Goal: Information Seeking & Learning: Learn about a topic

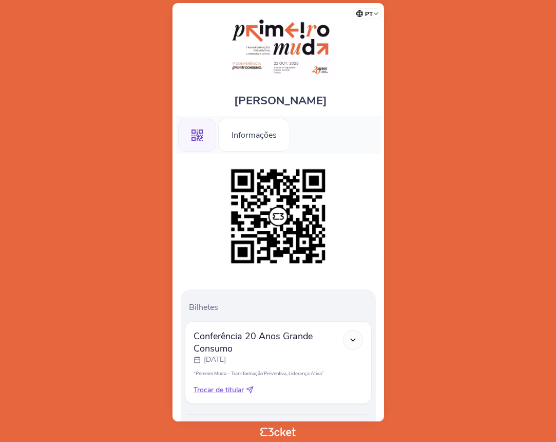
click at [198, 140] on icon ".st0{fill-rule:evenodd;clip-rule:evenodd;}" at bounding box center [197, 134] width 11 height 11
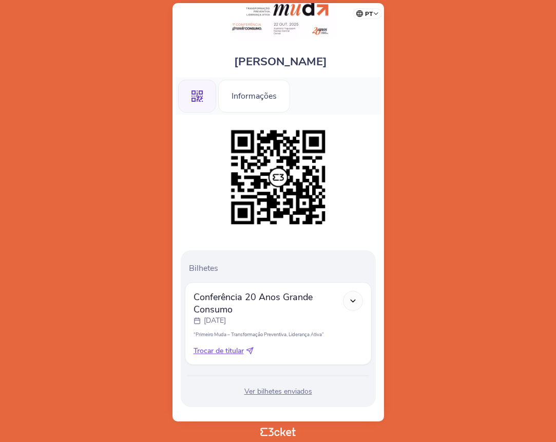
scroll to position [46, 0]
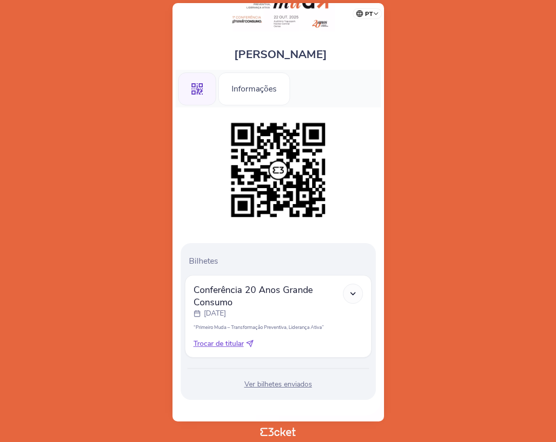
click at [353, 296] on icon at bounding box center [353, 293] width 9 height 9
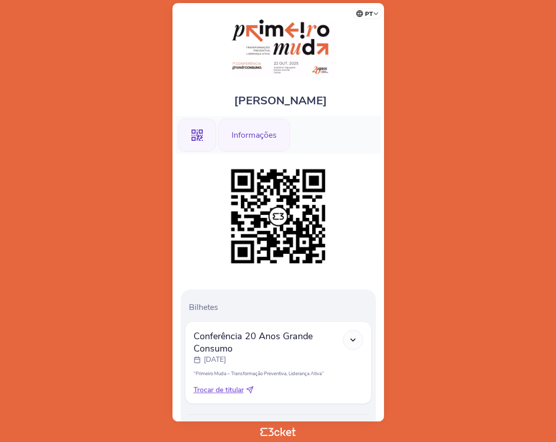
scroll to position [0, 0]
click at [259, 131] on div "Informações" at bounding box center [254, 135] width 72 height 33
